Goal: Book appointment/travel/reservation

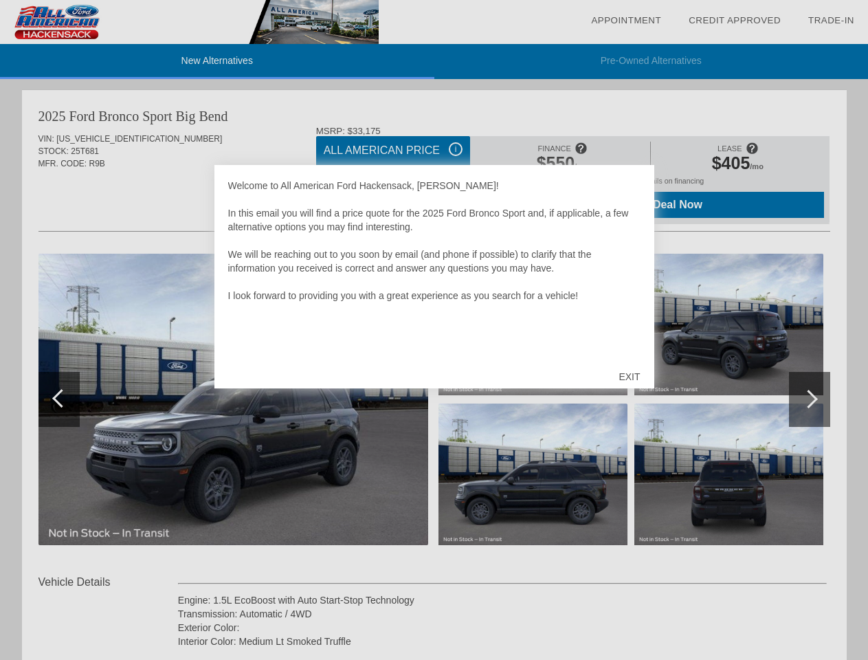
click at [626, 21] on link "Appointment" at bounding box center [626, 20] width 70 height 10
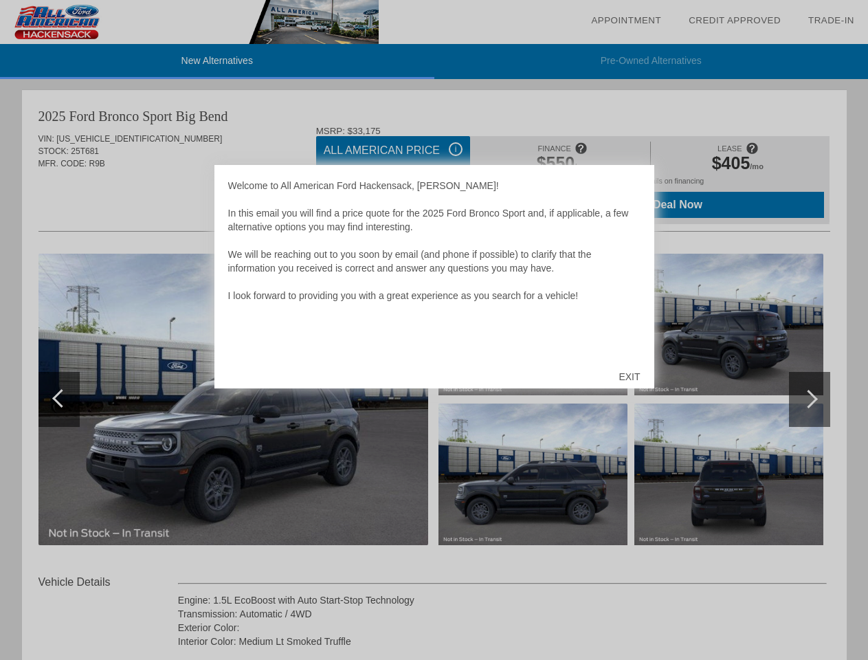
click at [629, 377] on div "EXIT" at bounding box center [629, 376] width 49 height 41
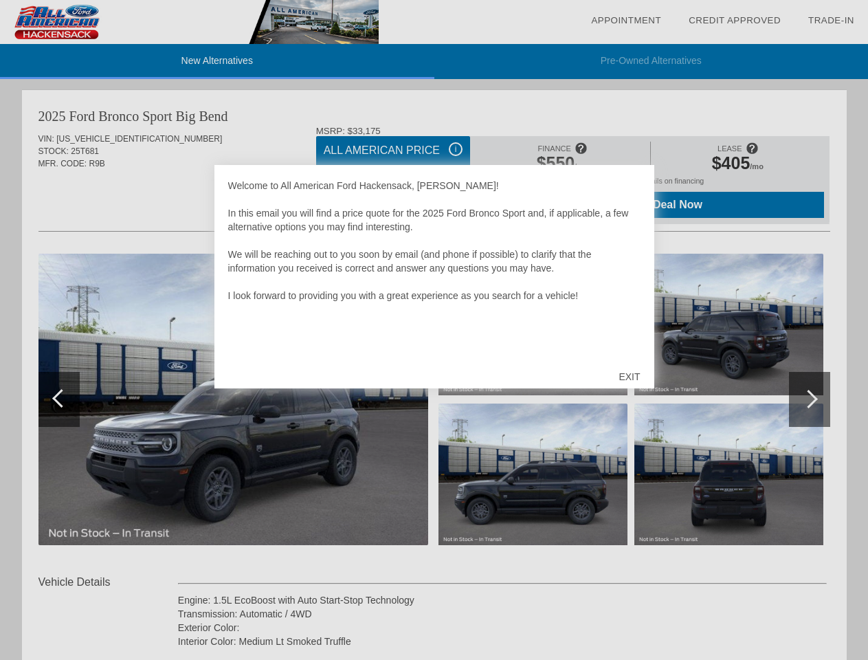
click at [626, 21] on link "Appointment" at bounding box center [626, 20] width 70 height 10
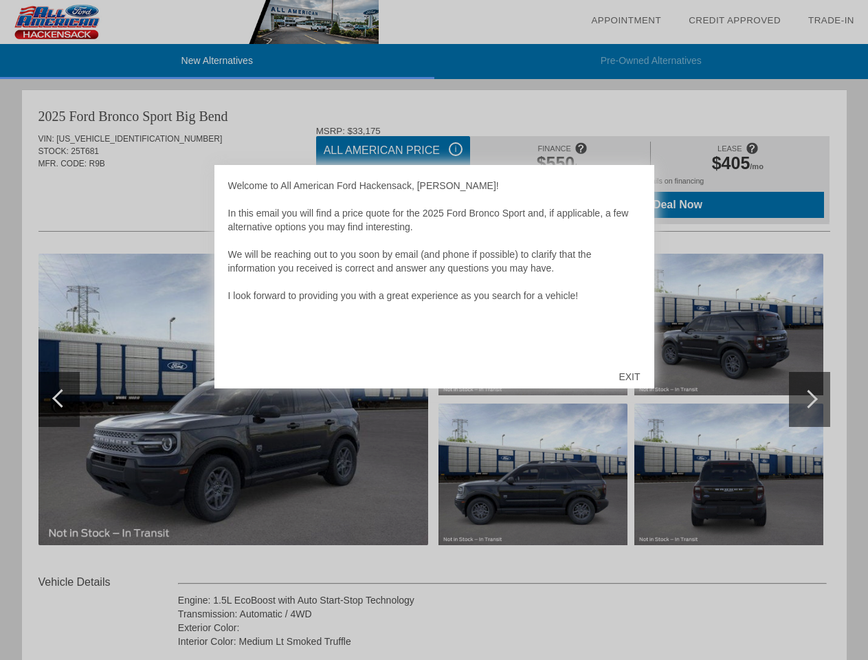
click at [629, 377] on div "EXIT" at bounding box center [629, 376] width 49 height 41
